Goal: Check status

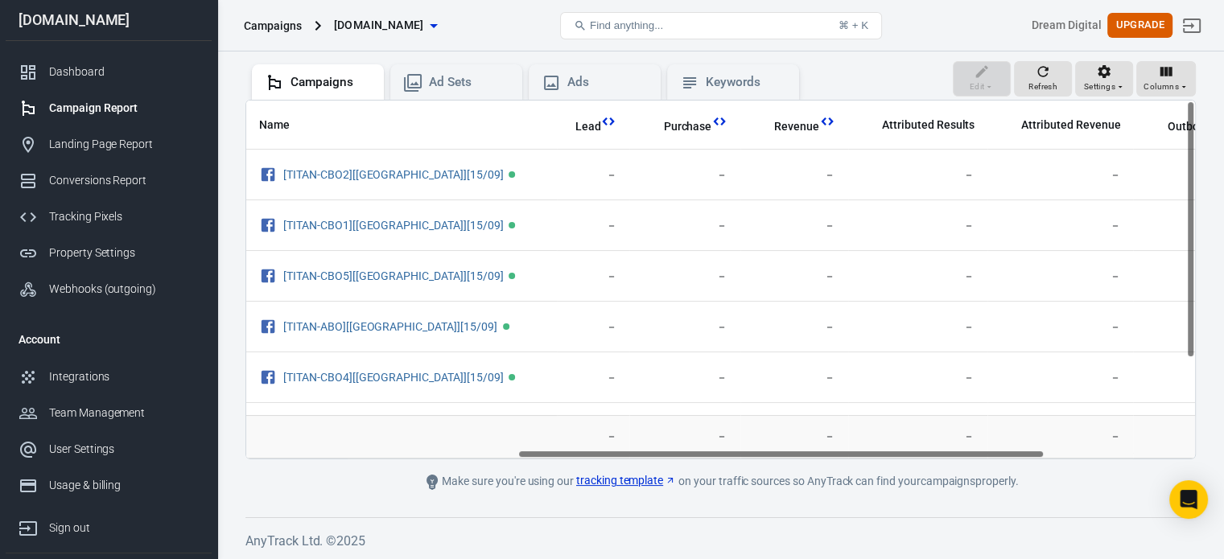
scroll to position [0, 758]
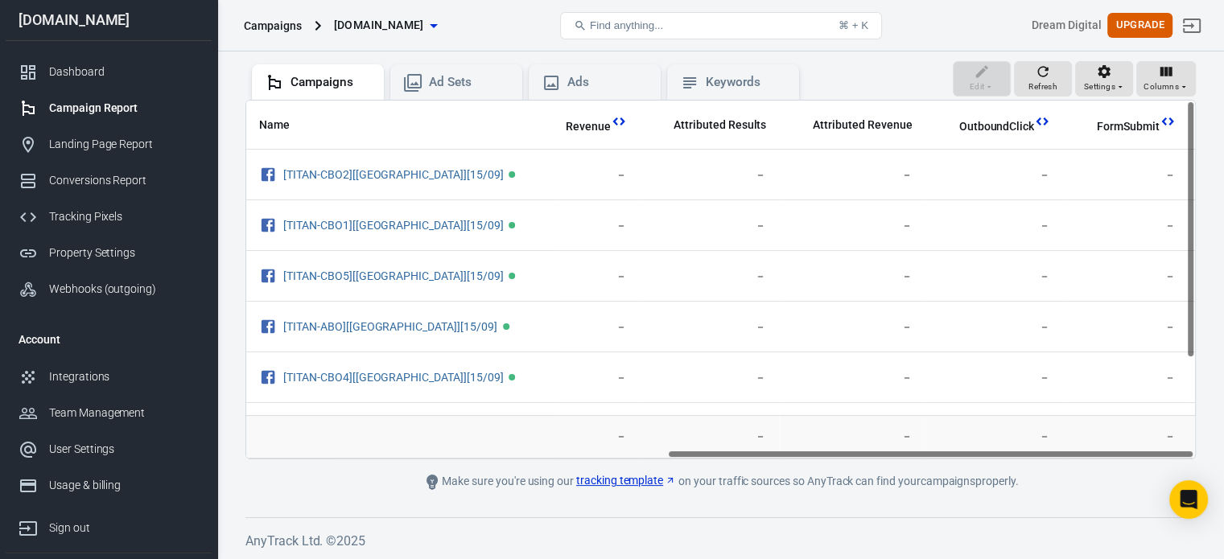
drag, startPoint x: 678, startPoint y: 456, endPoint x: 1133, endPoint y: 466, distance: 455.6
click at [1133, 466] on main "Verify Ads Integration on Pixel Settings to display your campaigns AnyTrack rel…" at bounding box center [720, 206] width 950 height 572
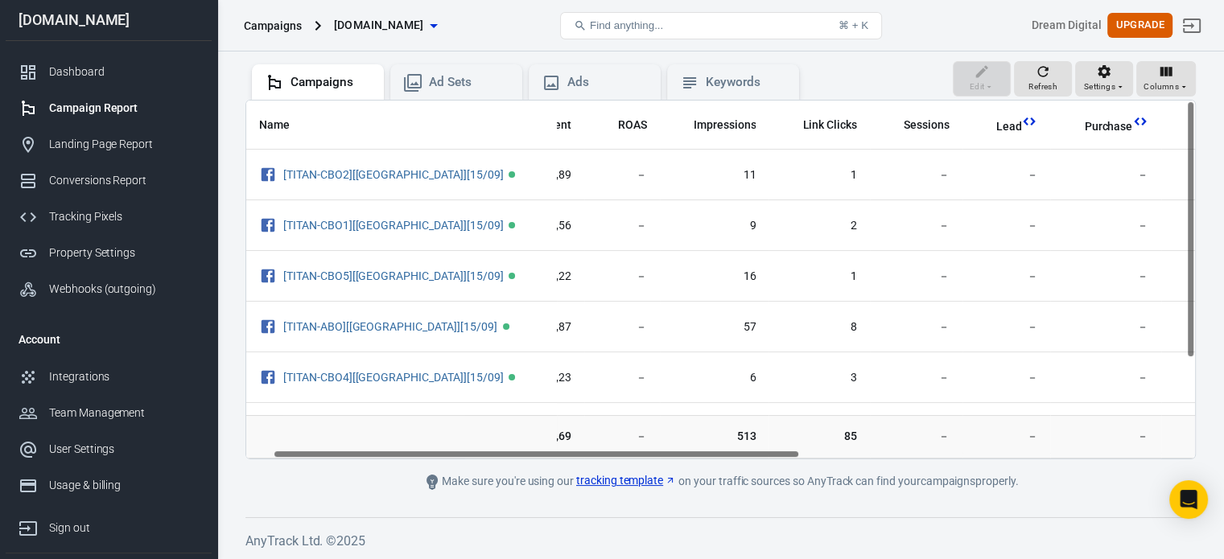
scroll to position [0, 31]
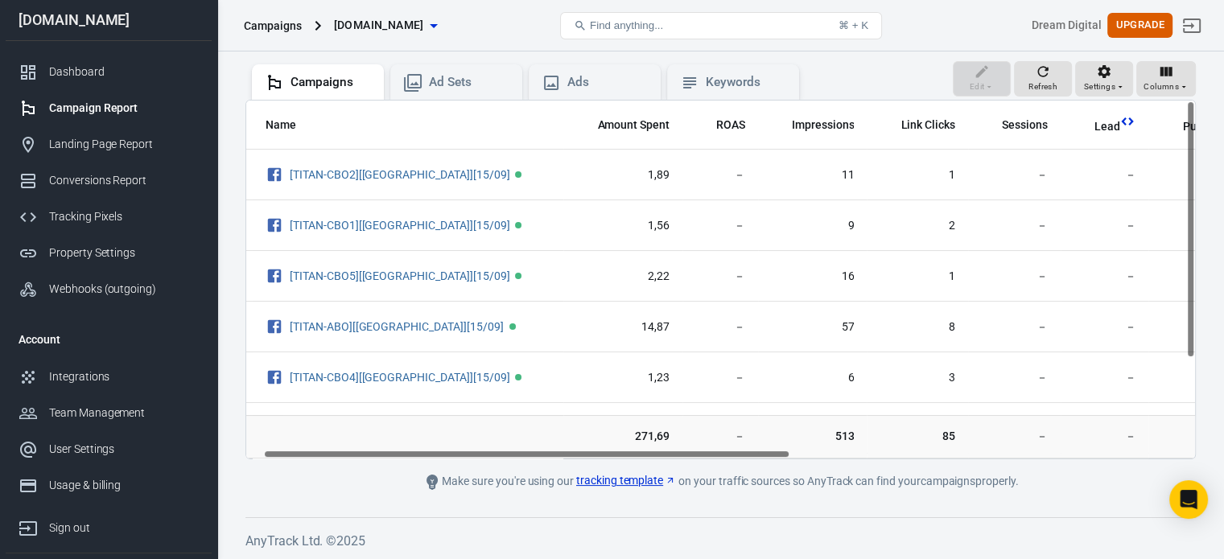
drag, startPoint x: 815, startPoint y: 456, endPoint x: 412, endPoint y: 456, distance: 403.2
click at [412, 456] on div "Name Amount Spent ROAS Impressions Link Clicks Sessions Lead Purchase Revenue A…" at bounding box center [720, 280] width 949 height 358
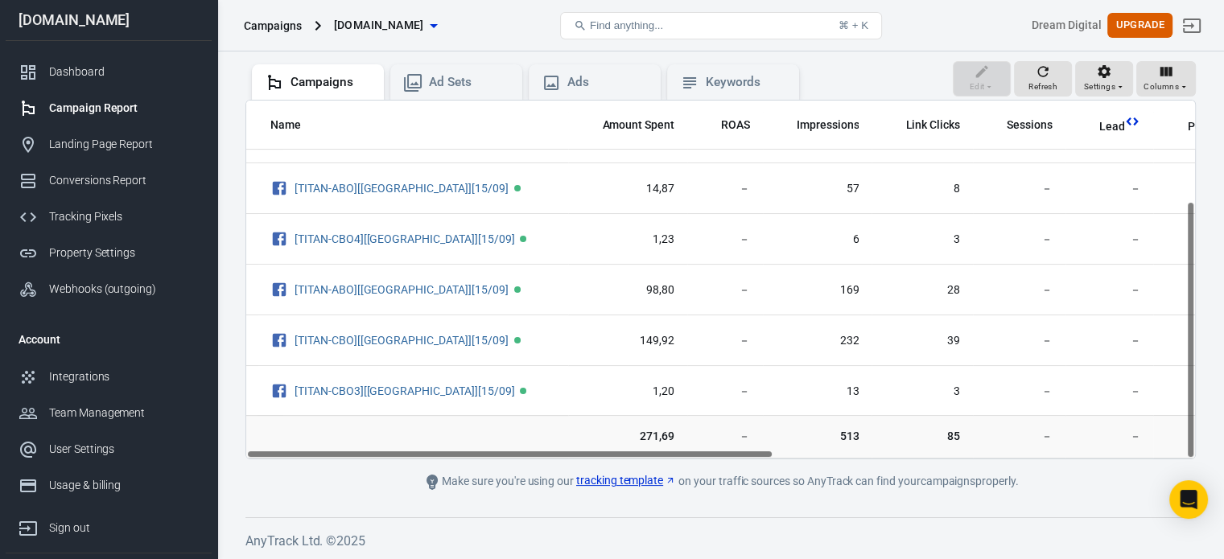
scroll to position [138, 0]
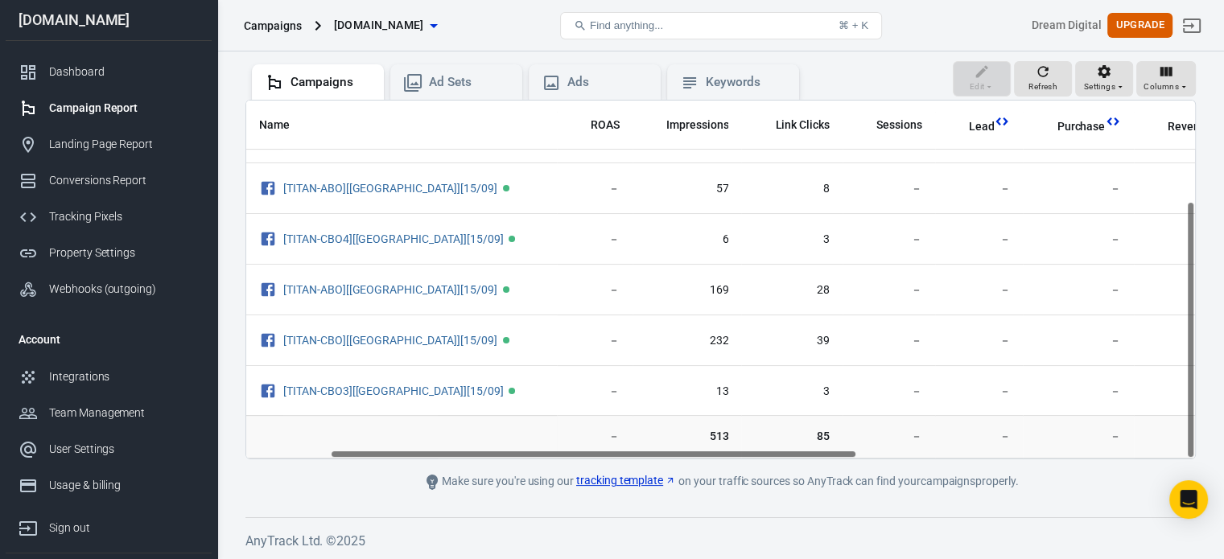
drag, startPoint x: 586, startPoint y: 453, endPoint x: 673, endPoint y: 456, distance: 87.0
click at [673, 456] on div "Name Amount Spent ROAS Impressions Link Clicks Sessions Lead Purchase Revenue A…" at bounding box center [720, 280] width 949 height 358
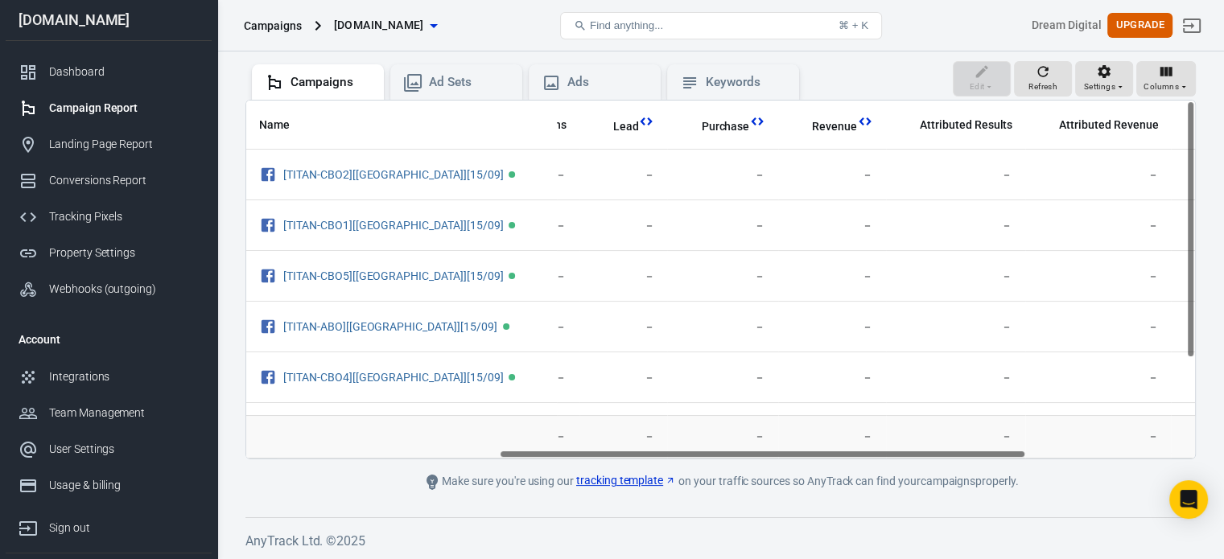
scroll to position [0, 758]
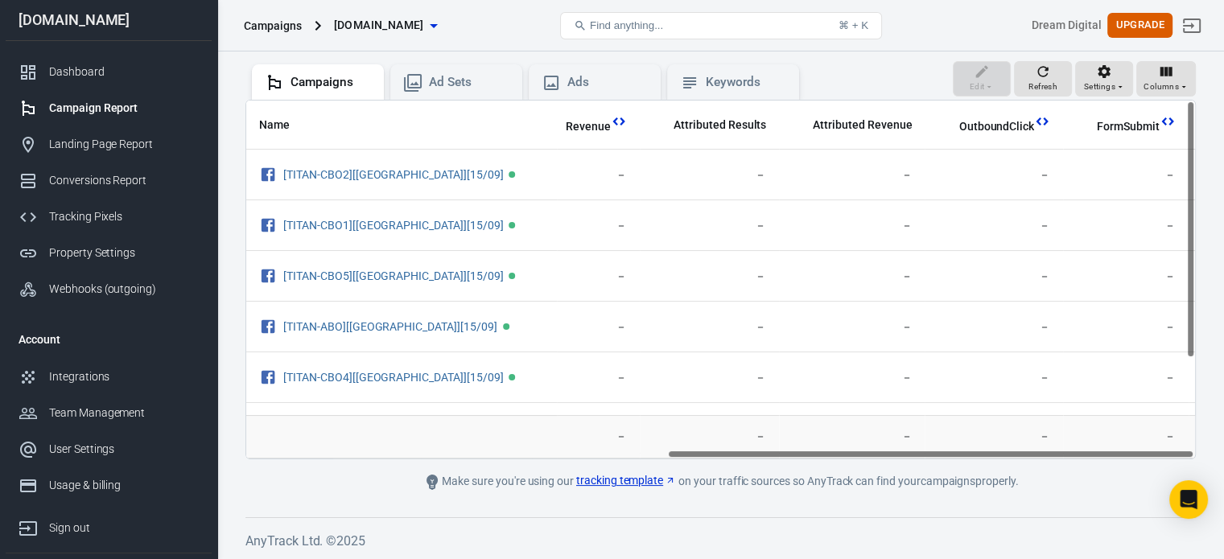
drag, startPoint x: 672, startPoint y: 452, endPoint x: 1098, endPoint y: 473, distance: 426.3
click at [1098, 473] on main "Verify Ads Integration on Pixel Settings to display your campaigns AnyTrack rel…" at bounding box center [720, 206] width 950 height 572
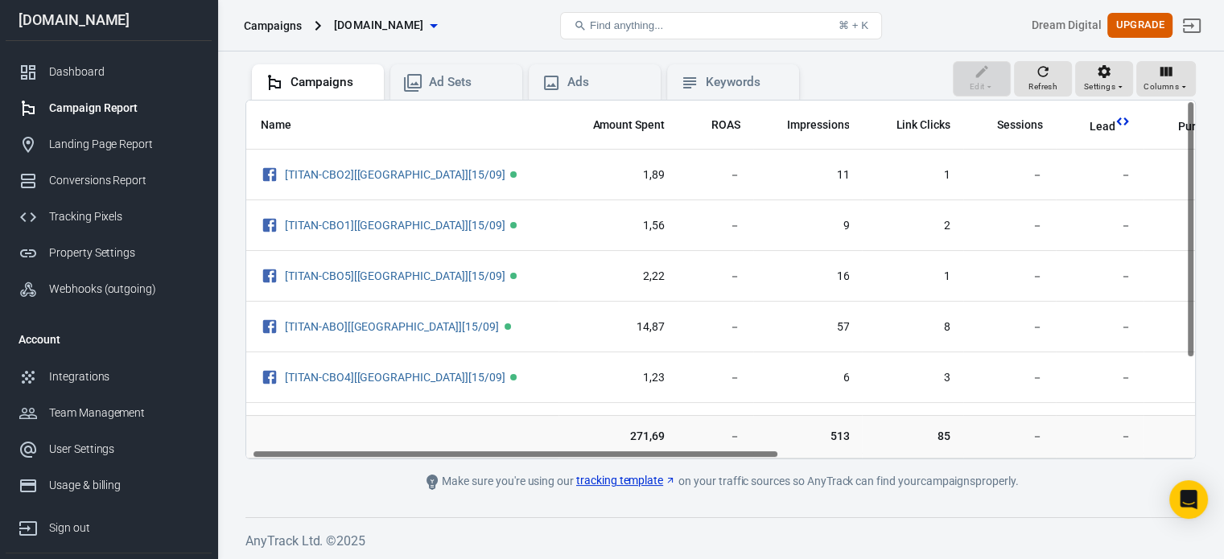
scroll to position [0, 0]
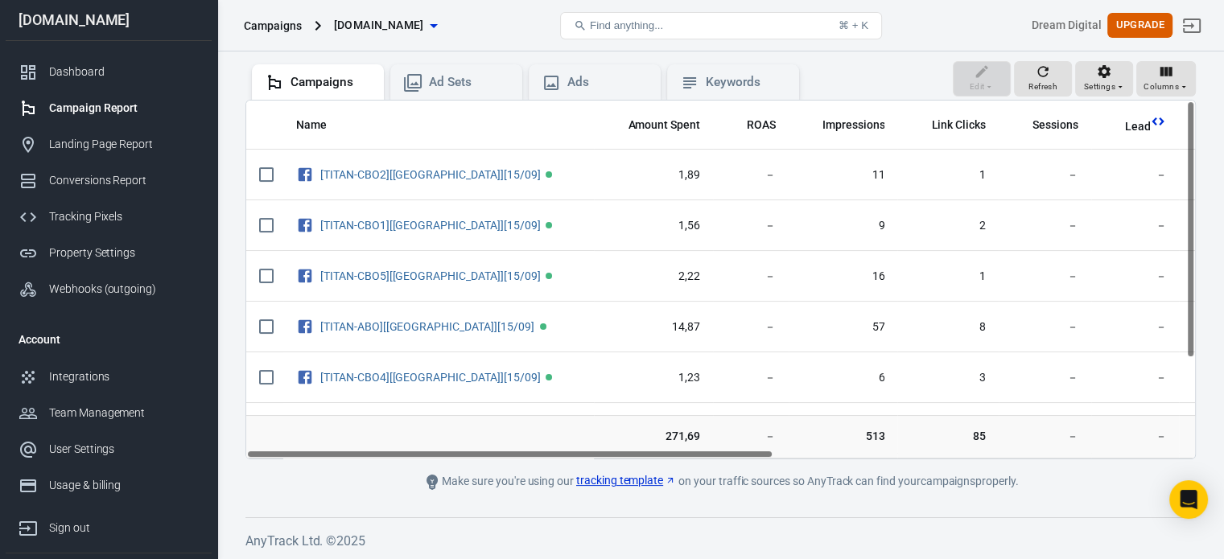
drag, startPoint x: 880, startPoint y: 451, endPoint x: 429, endPoint y: 460, distance: 451.6
click at [429, 460] on main "Verify Ads Integration on Pixel Settings to display your campaigns AnyTrack rel…" at bounding box center [720, 206] width 950 height 572
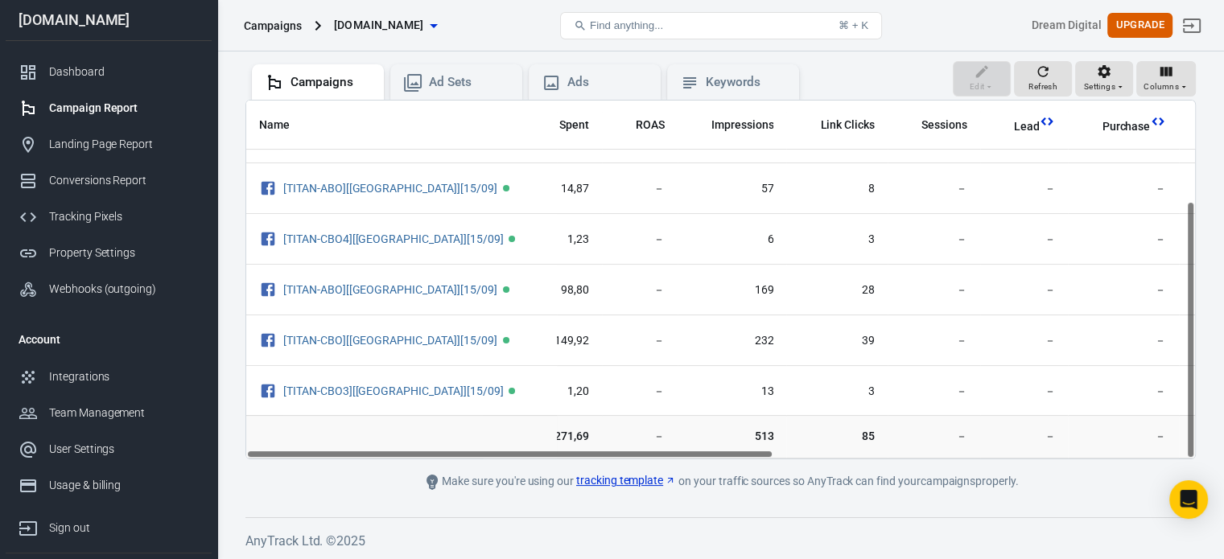
scroll to position [138, 0]
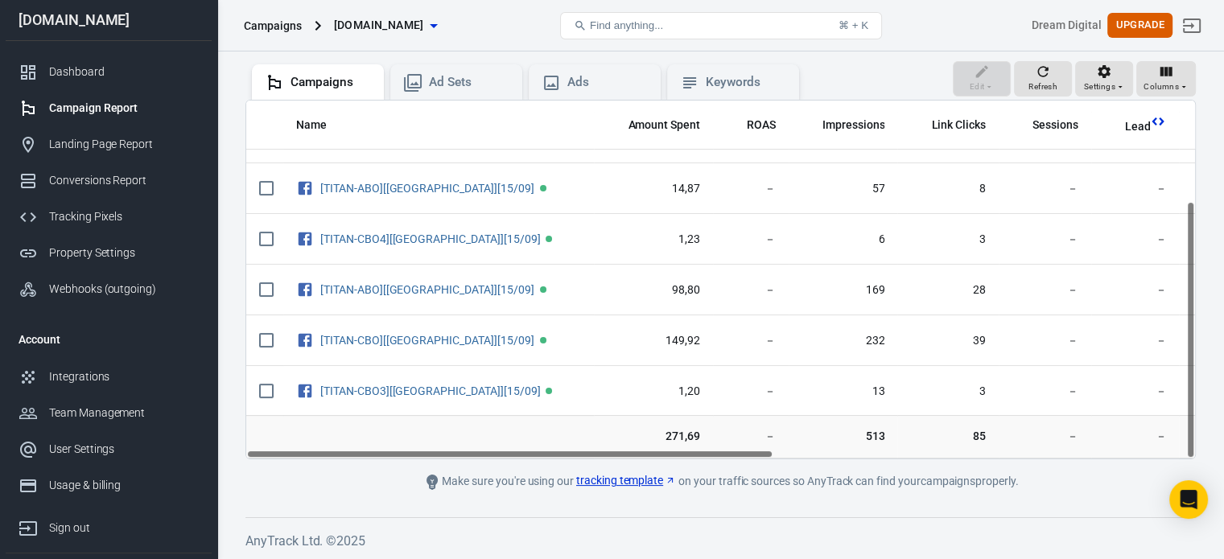
drag, startPoint x: 615, startPoint y: 454, endPoint x: 599, endPoint y: 439, distance: 22.2
click at [599, 439] on div "Name Amount Spent ROAS Impressions Link Clicks Sessions Lead Purchase Revenue A…" at bounding box center [720, 280] width 950 height 360
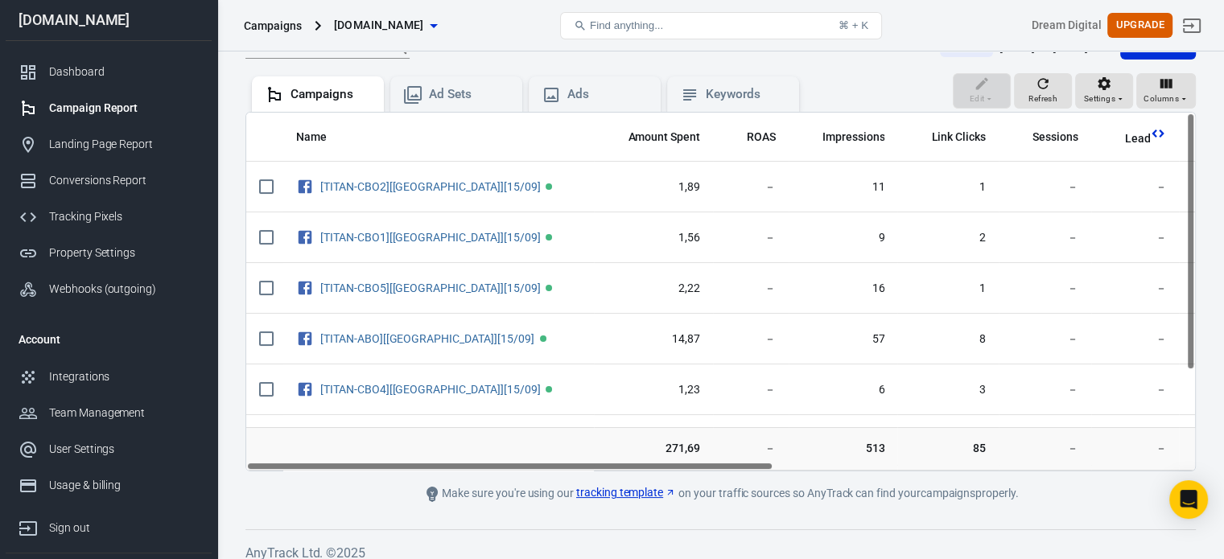
scroll to position [0, 0]
